Goal: Transaction & Acquisition: Obtain resource

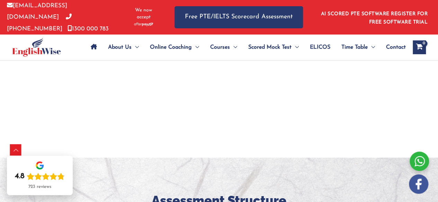
scroll to position [604, 0]
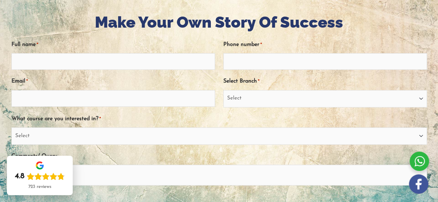
scroll to position [0, 0]
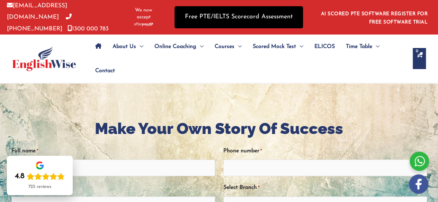
click at [251, 14] on link "Free PTE/IELTS Scorecard Assessment" at bounding box center [238, 17] width 128 height 22
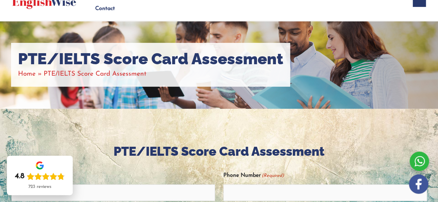
scroll to position [35, 0]
